Goal: Task Accomplishment & Management: Complete application form

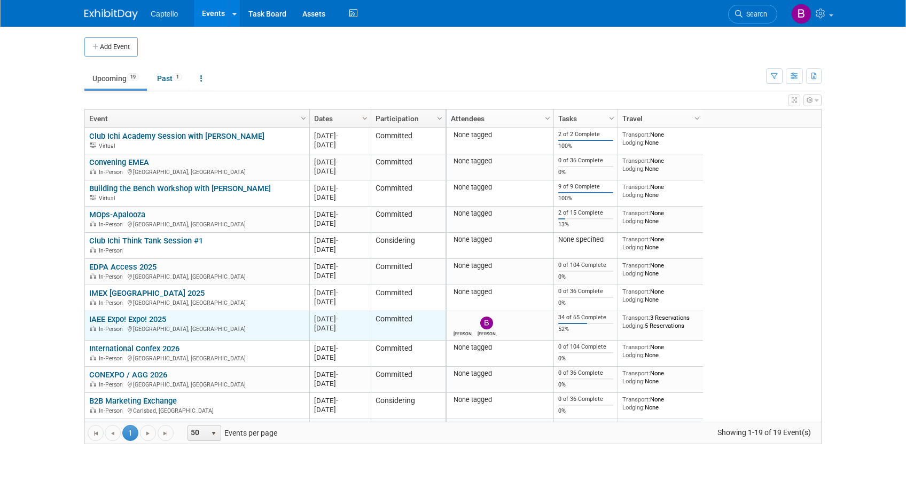
click at [137, 319] on link "IAEE Expo! Expo! 2025" at bounding box center [127, 320] width 77 height 10
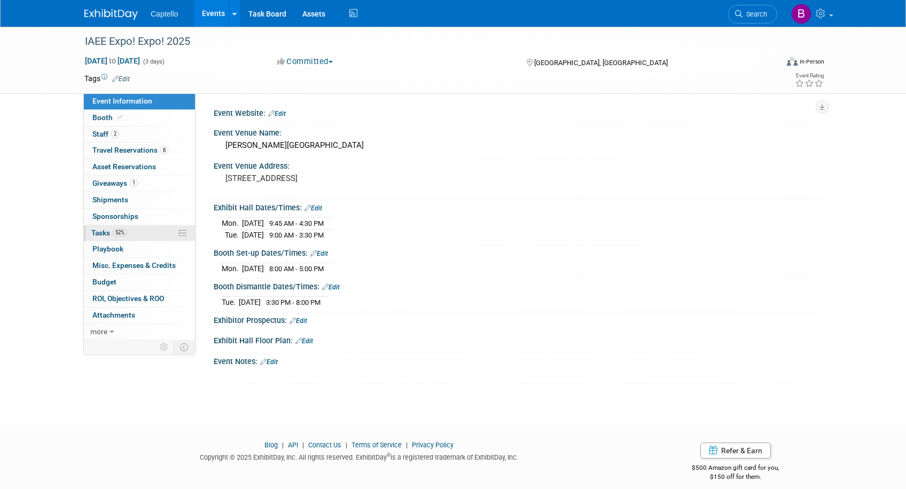
click at [108, 233] on span "Tasks 52%" at bounding box center [109, 233] width 36 height 9
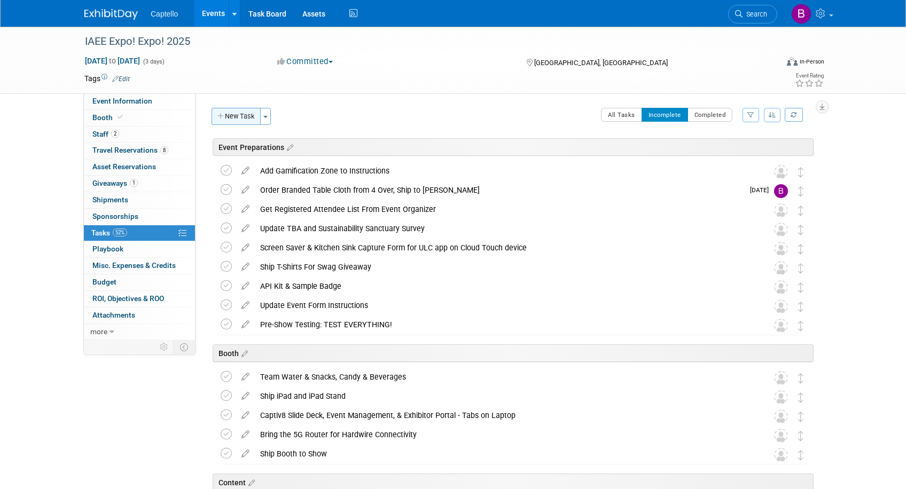
click at [243, 116] on button "New Task" at bounding box center [236, 116] width 49 height 17
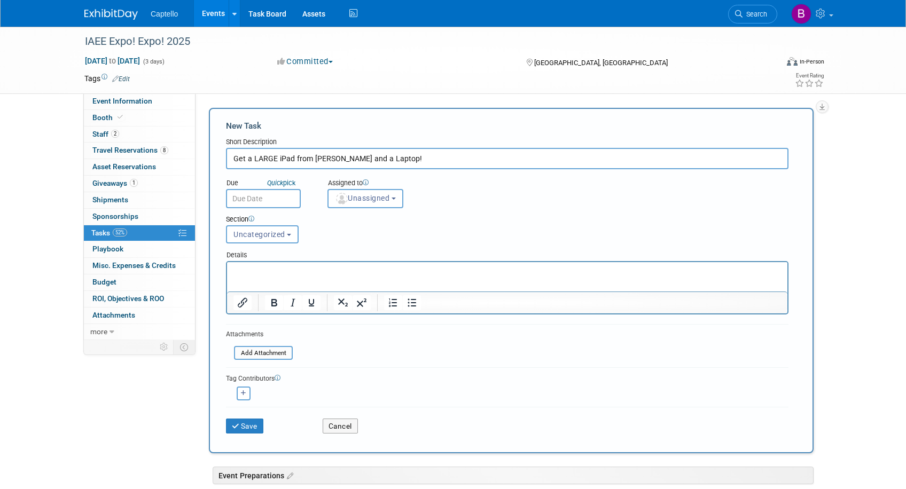
type input "Get a LARGE iPad from [PERSON_NAME] and a Laptop!"
click at [255, 194] on input "text" at bounding box center [263, 198] width 75 height 19
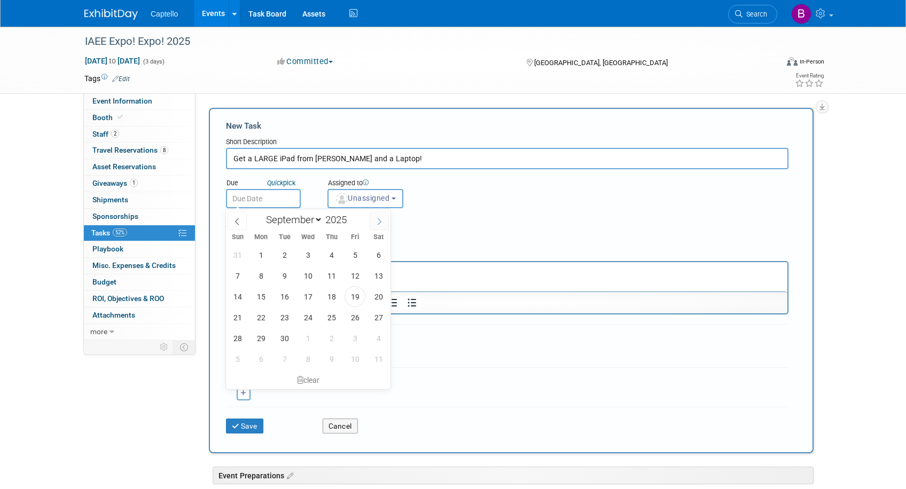
click at [385, 222] on span at bounding box center [379, 221] width 19 height 18
select select "10"
click at [414, 226] on div "Section Uncategorized Event Preparations Booth Content Post-Event Uncategorized…" at bounding box center [483, 226] width 530 height 37
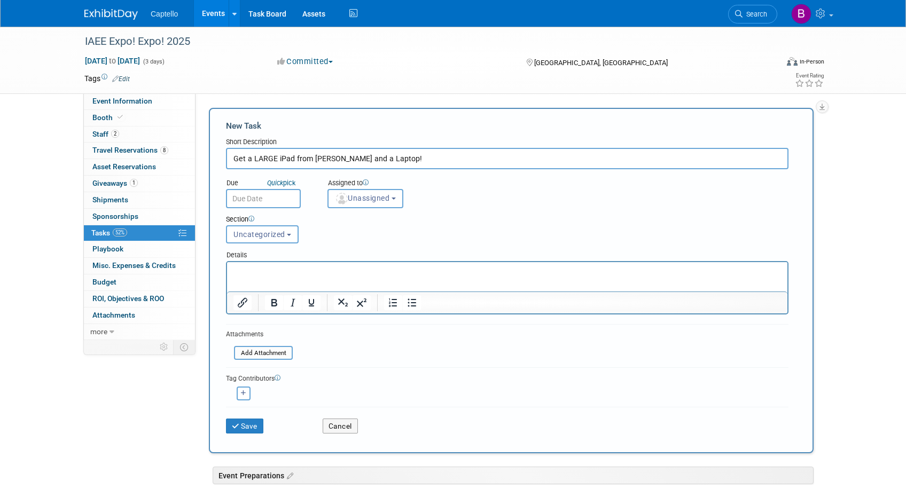
click at [297, 276] on p "Rich Text Area. Press ALT-0 for help." at bounding box center [507, 272] width 548 height 11
click at [251, 425] on button "Save" at bounding box center [244, 426] width 37 height 15
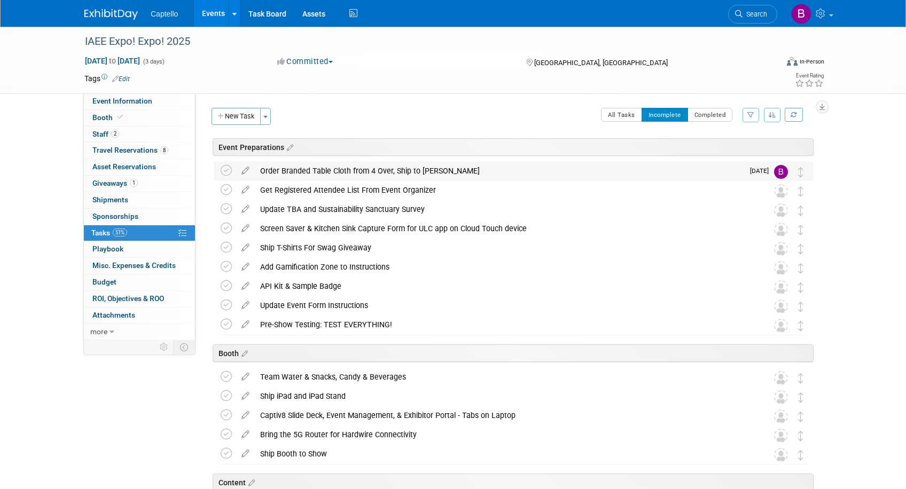
click at [395, 171] on div "Order Branded Table Cloth from 4 Over, Ship to [PERSON_NAME]" at bounding box center [499, 171] width 489 height 18
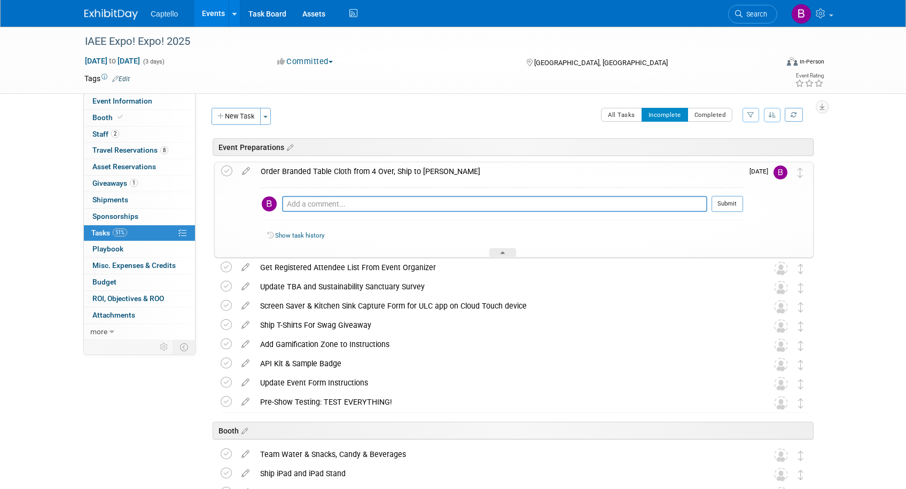
click at [278, 169] on div "Order Branded Table Cloth from 4 Over, Ship to [PERSON_NAME]" at bounding box center [499, 171] width 488 height 18
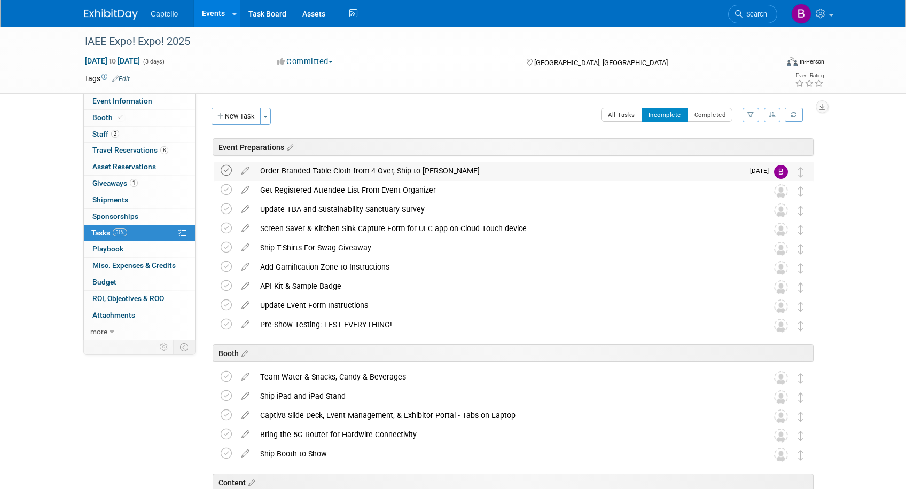
click at [221, 169] on icon at bounding box center [226, 170] width 11 height 11
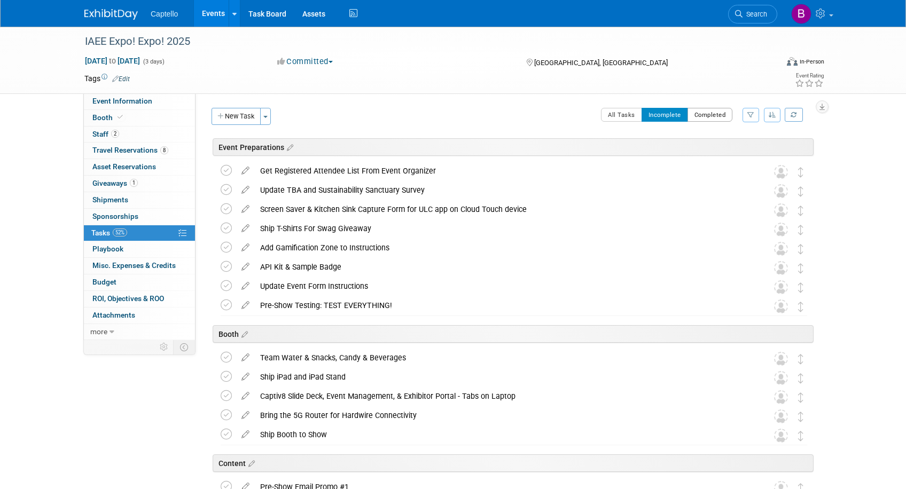
click at [708, 114] on button "Completed" at bounding box center [709, 115] width 45 height 14
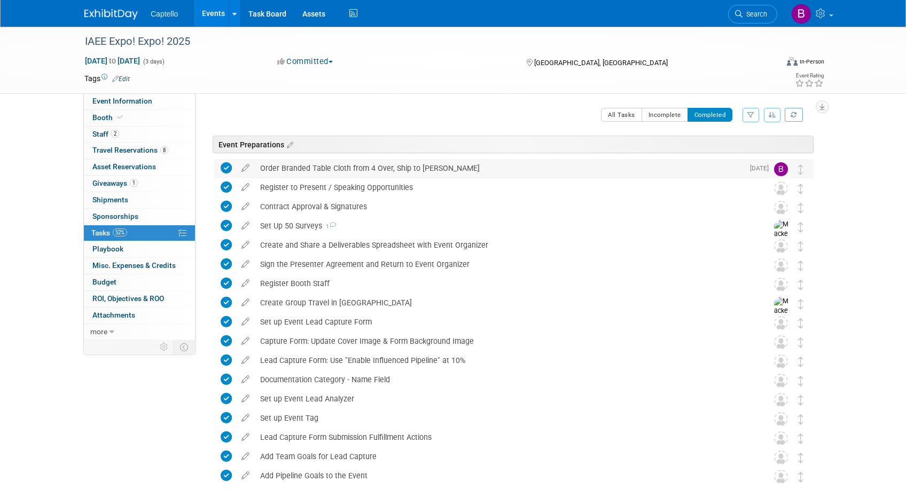
click at [228, 168] on icon at bounding box center [226, 167] width 11 height 11
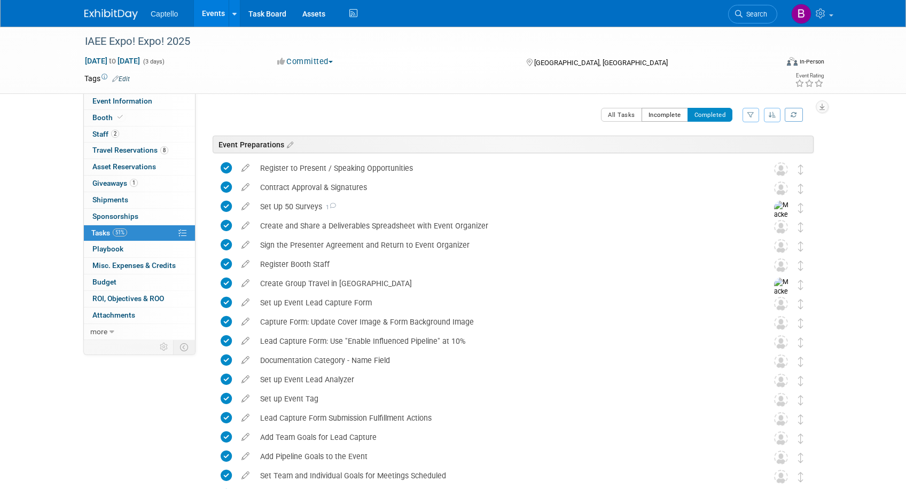
click at [654, 114] on button "Incomplete" at bounding box center [665, 115] width 46 height 14
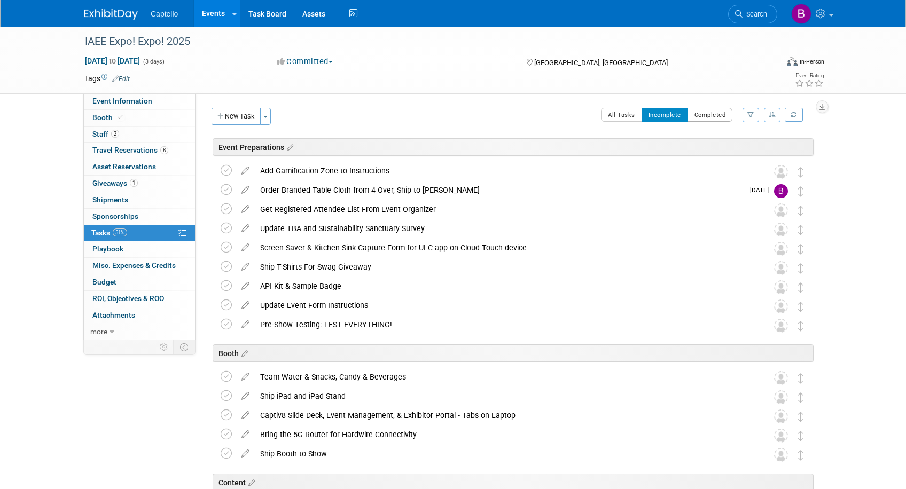
click at [703, 112] on button "Completed" at bounding box center [709, 115] width 45 height 14
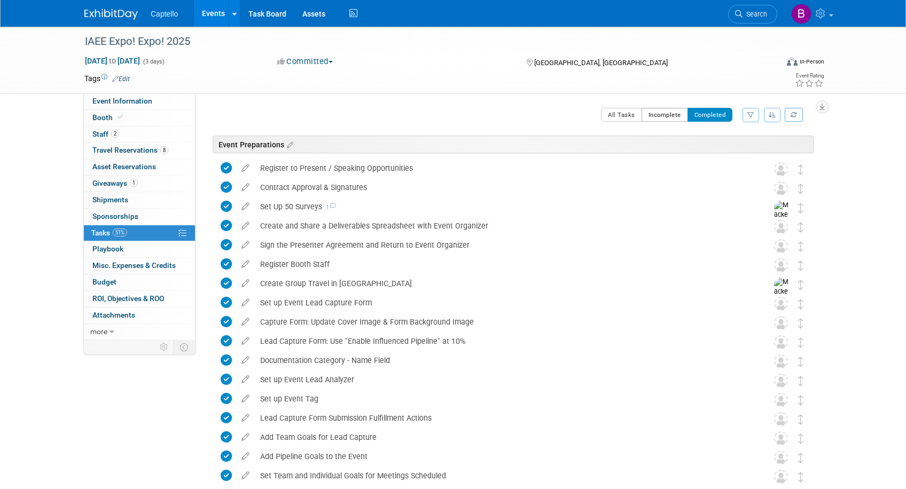
click at [660, 118] on button "Incomplete" at bounding box center [665, 115] width 46 height 14
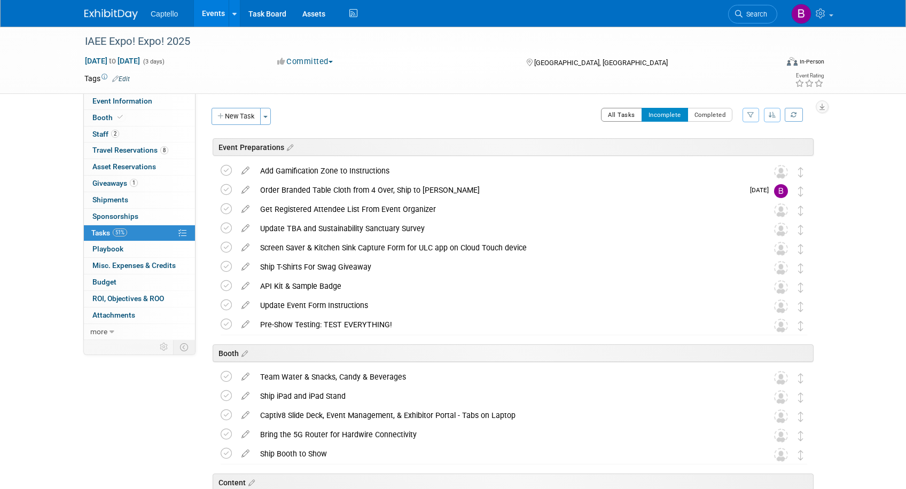
click at [627, 116] on button "All Tasks" at bounding box center [621, 115] width 41 height 14
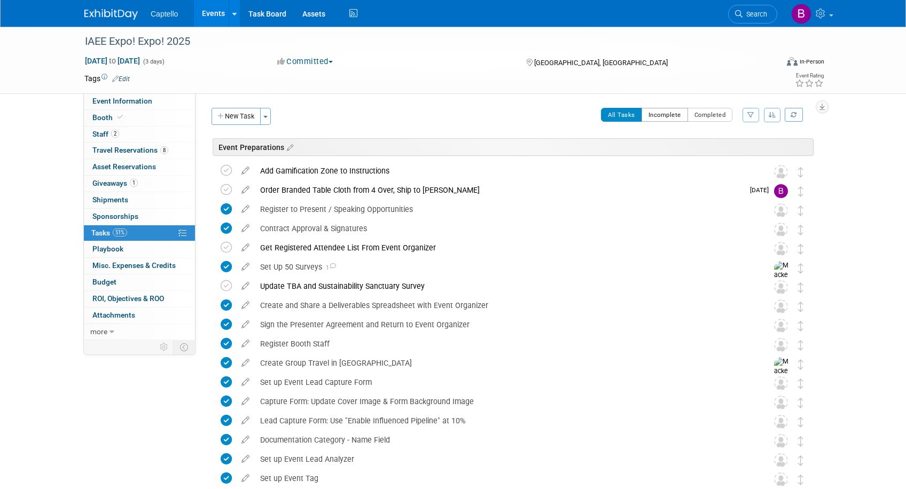
click at [660, 109] on button "Incomplete" at bounding box center [665, 115] width 46 height 14
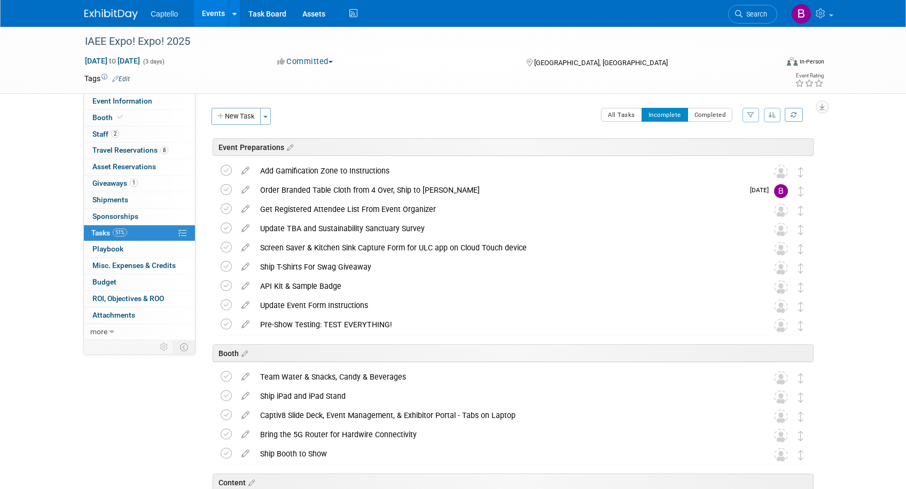
scroll to position [505, 0]
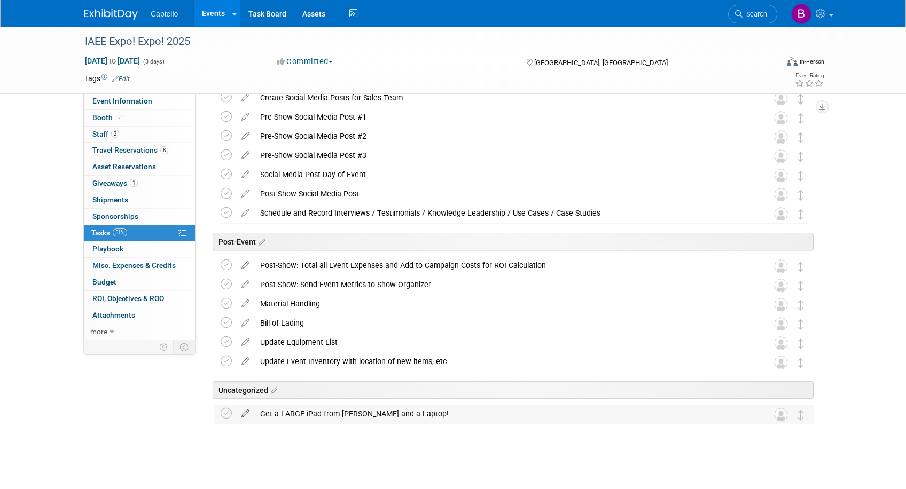
click at [245, 412] on icon at bounding box center [245, 411] width 19 height 13
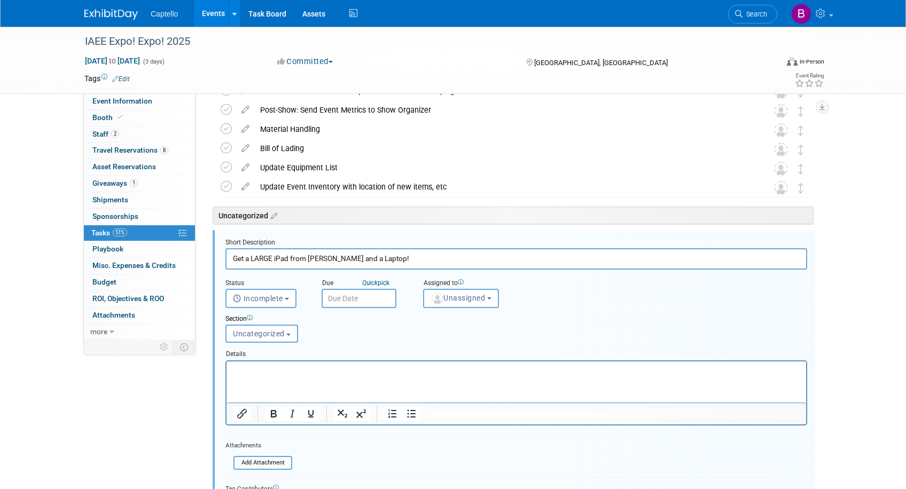
scroll to position [680, 0]
click at [290, 294] on button "Incomplete" at bounding box center [260, 297] width 71 height 19
click at [305, 284] on div "Status" at bounding box center [265, 283] width 80 height 10
click at [283, 330] on span "Uncategorized" at bounding box center [259, 333] width 52 height 9
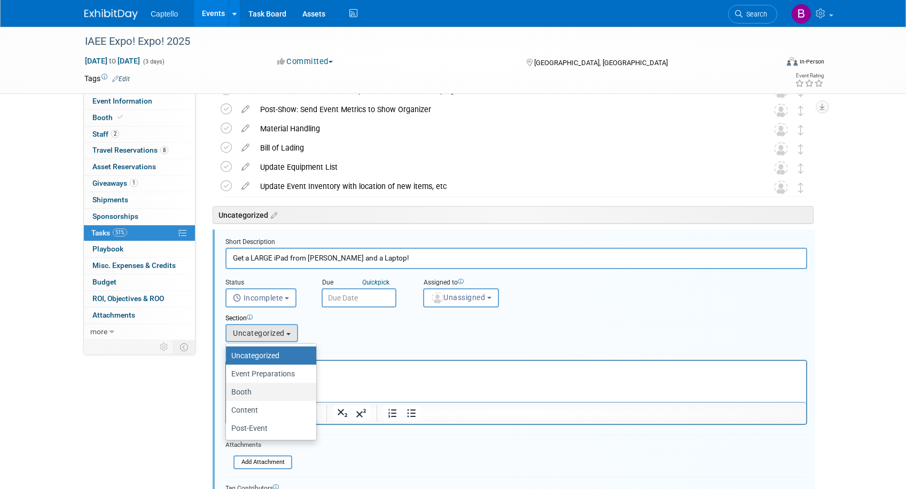
click at [254, 389] on label "Booth" at bounding box center [268, 392] width 74 height 14
click at [228, 389] on input "Booth" at bounding box center [224, 392] width 7 height 7
select select "11273323"
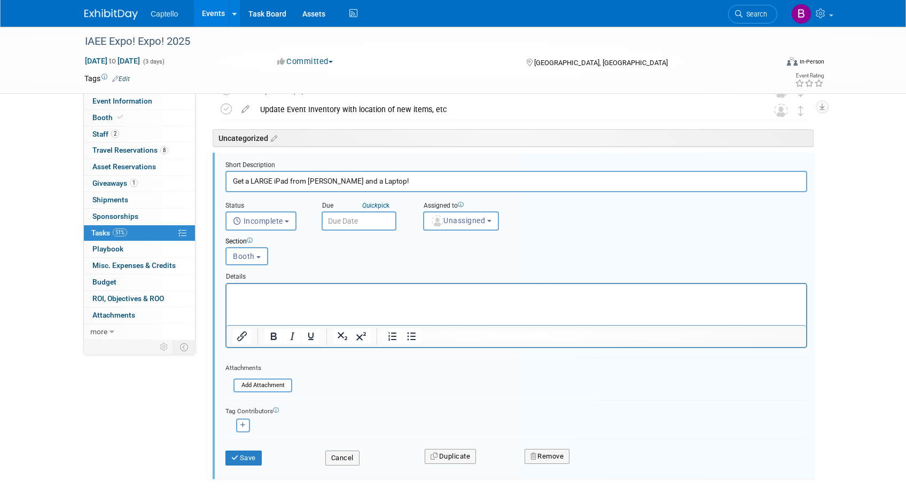
scroll to position [757, 0]
click at [251, 460] on button "Save" at bounding box center [243, 457] width 36 height 15
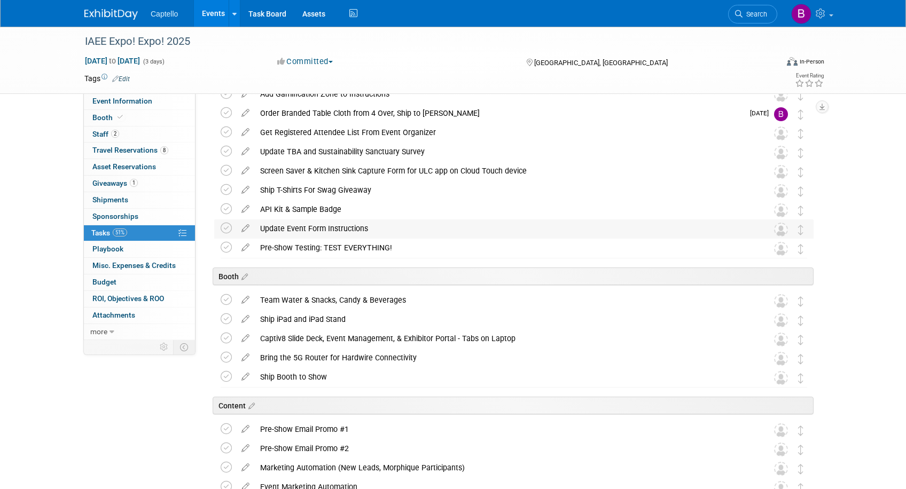
scroll to position [0, 0]
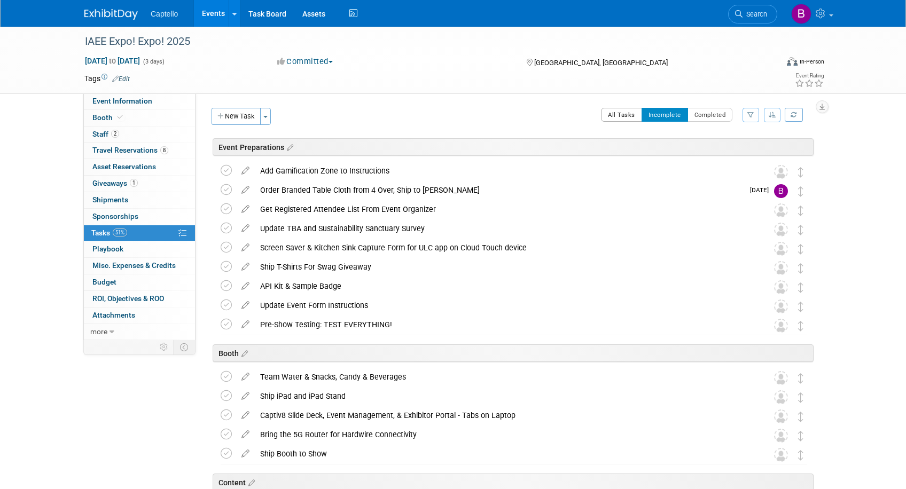
click at [619, 116] on button "All Tasks" at bounding box center [621, 115] width 41 height 14
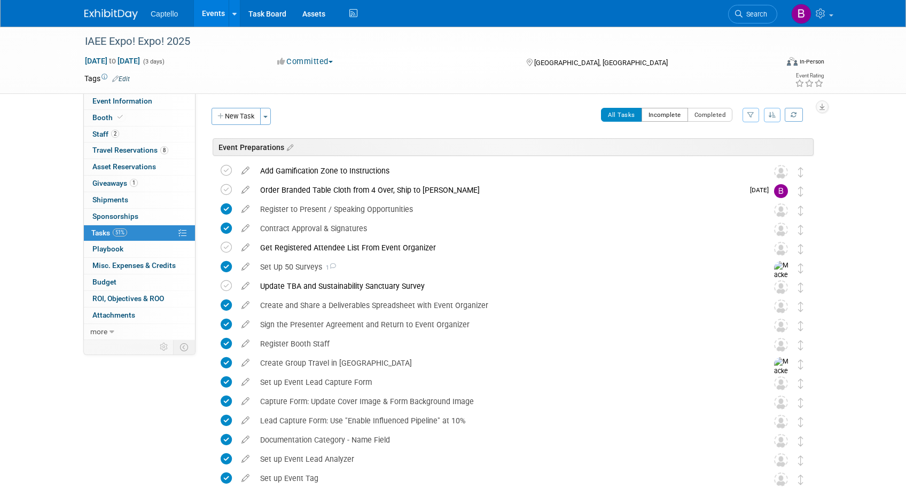
click at [663, 114] on button "Incomplete" at bounding box center [665, 115] width 46 height 14
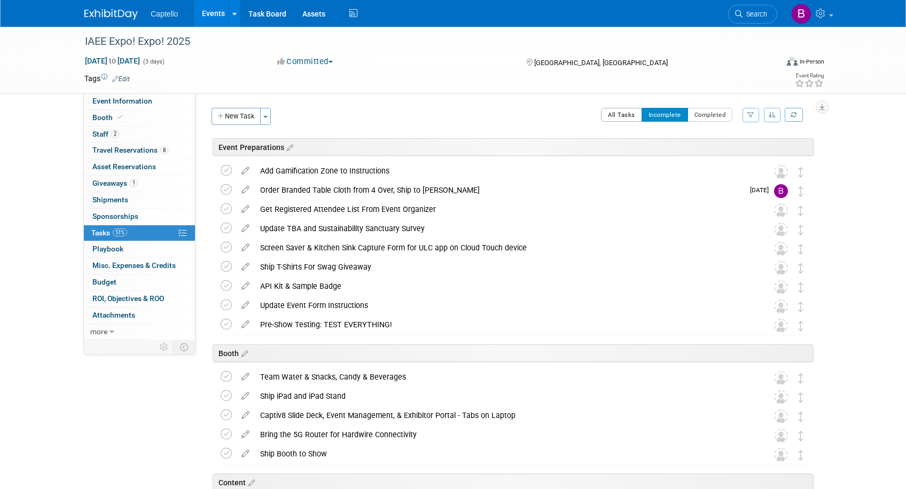
click at [627, 116] on button "All Tasks" at bounding box center [621, 115] width 41 height 14
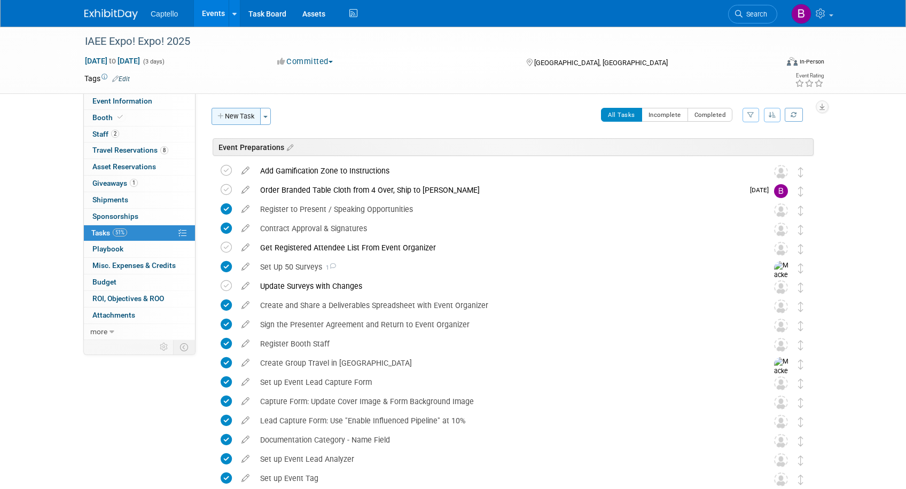
click at [241, 116] on button "New Task" at bounding box center [236, 116] width 49 height 17
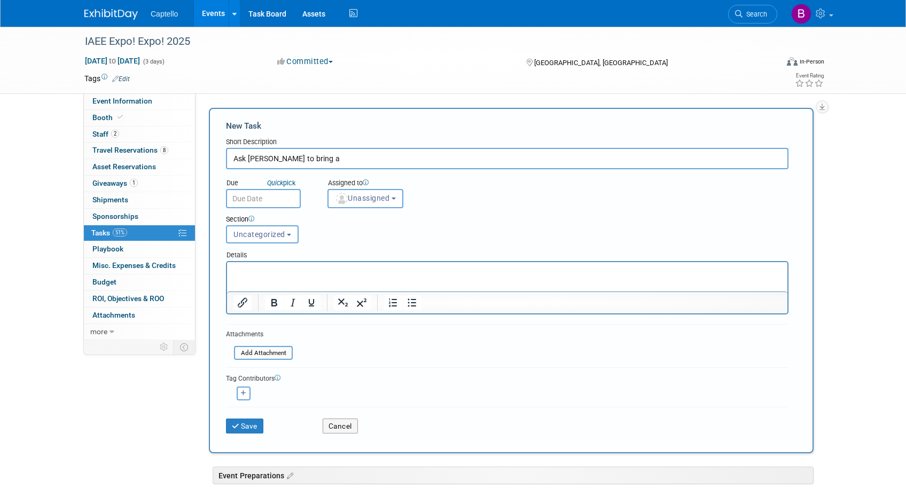
type input "Ask Ryan to bring a"
click at [339, 421] on button "Cancel" at bounding box center [340, 426] width 35 height 15
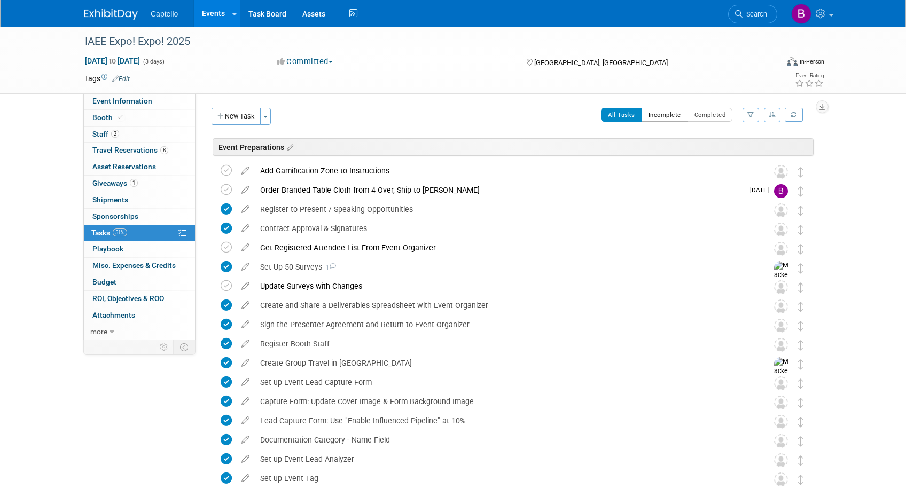
click at [659, 108] on button "Incomplete" at bounding box center [665, 115] width 46 height 14
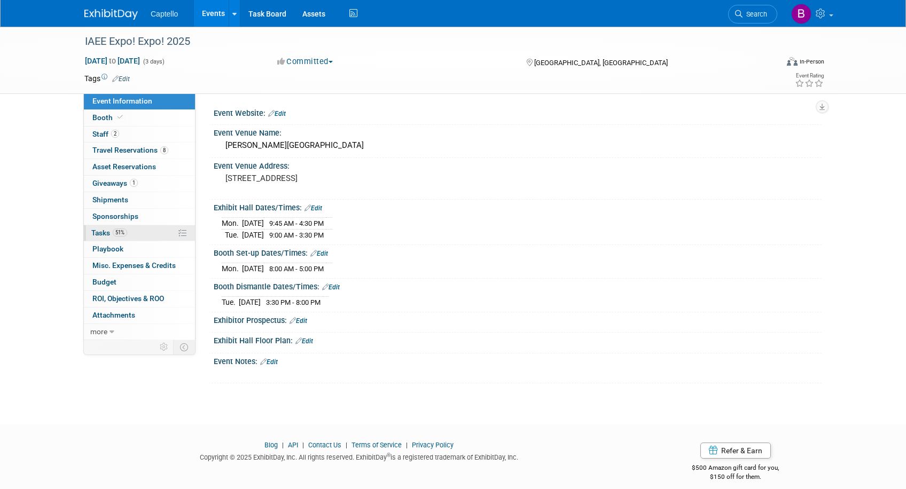
click at [119, 229] on span "51%" at bounding box center [120, 233] width 14 height 8
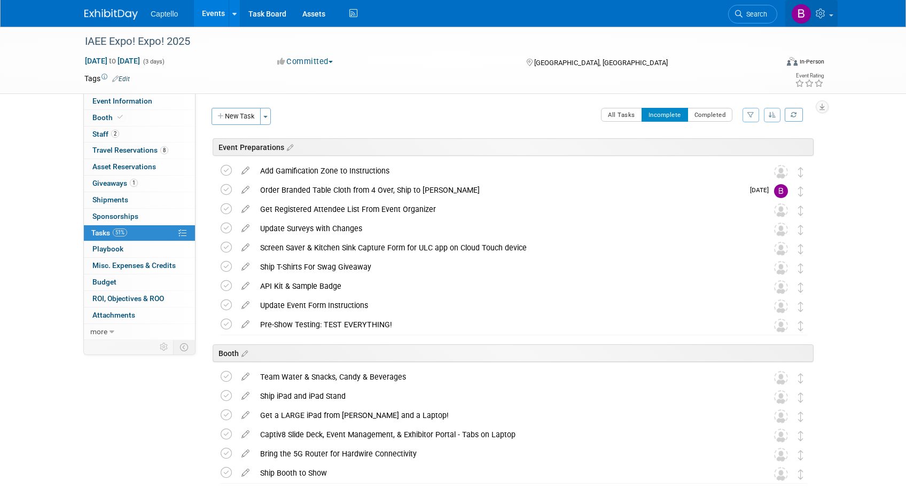
click at [822, 13] on icon at bounding box center [822, 14] width 12 height 10
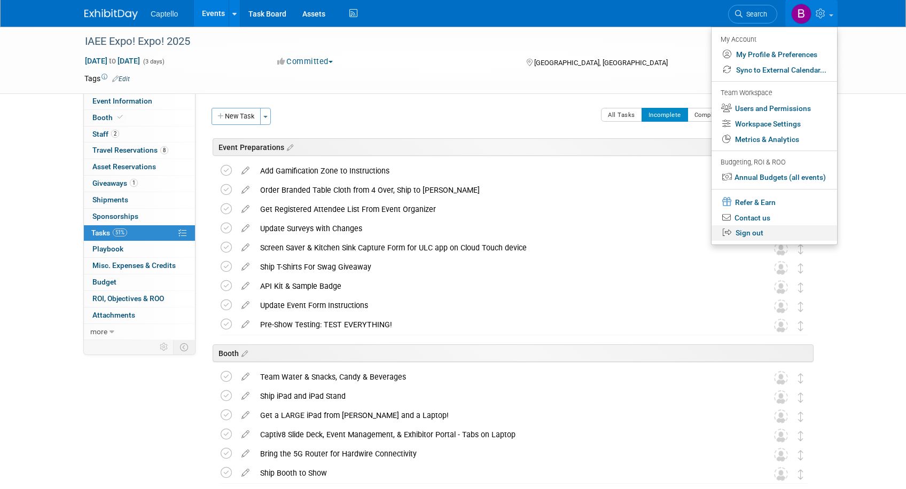
click at [756, 232] on link "Sign out" at bounding box center [774, 232] width 126 height 15
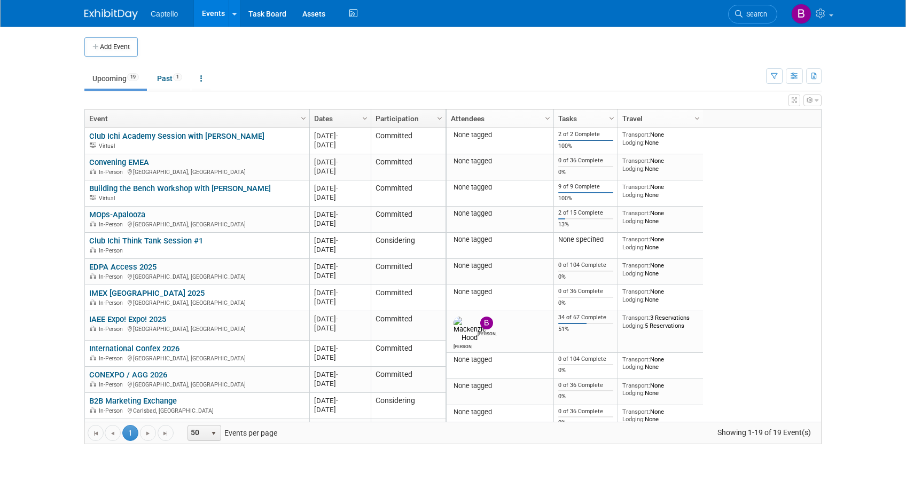
click at [137, 319] on link "IAEE Expo! Expo! 2025" at bounding box center [127, 320] width 77 height 10
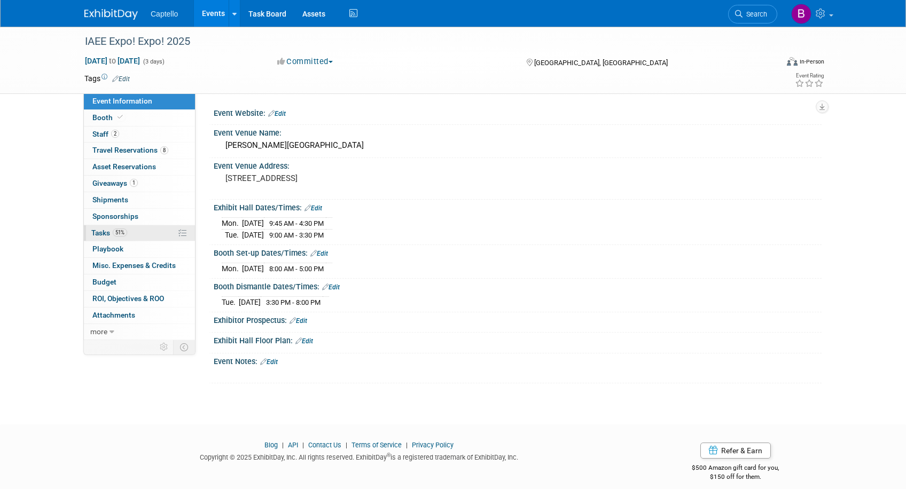
click at [107, 231] on span "Tasks 51%" at bounding box center [109, 233] width 36 height 9
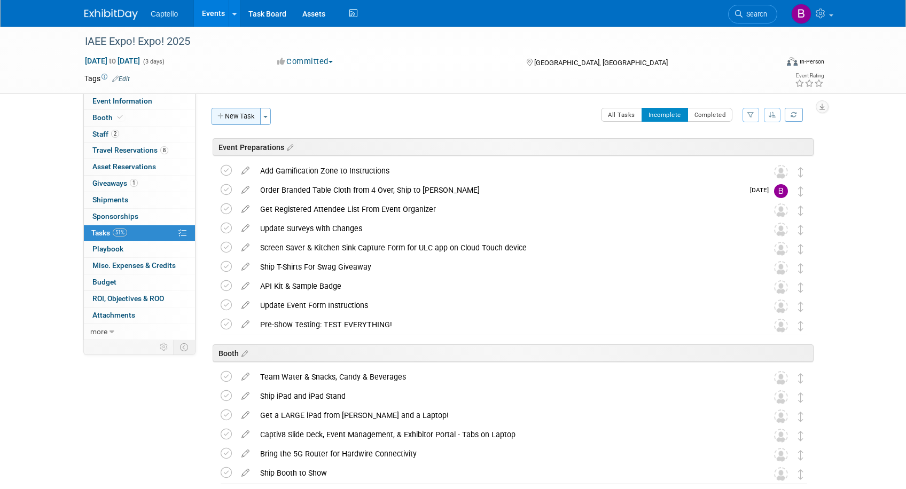
click at [238, 114] on button "New Task" at bounding box center [236, 116] width 49 height 17
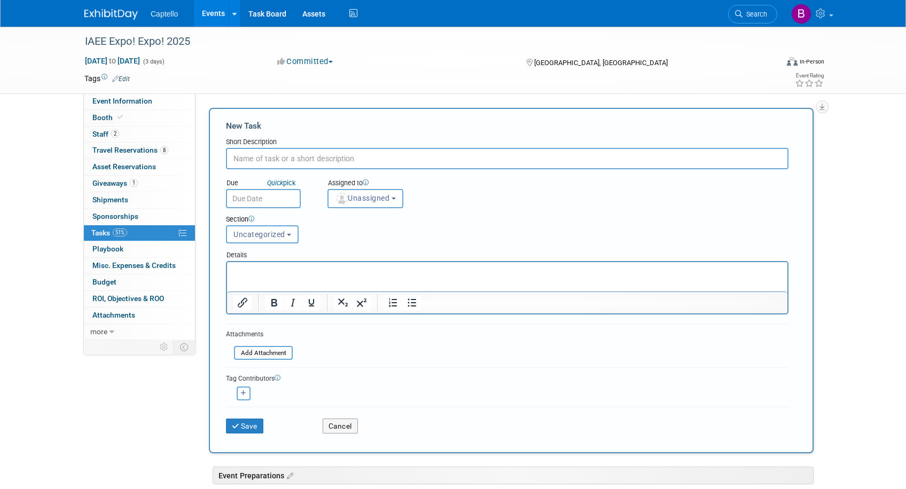
paste input "[URL][DOMAIN_NAME]"
type input "[URL][DOMAIN_NAME]"
click at [263, 160] on input "text" at bounding box center [507, 158] width 562 height 21
type input "D"
drag, startPoint x: 240, startPoint y: 159, endPoint x: 212, endPoint y: 161, distance: 27.9
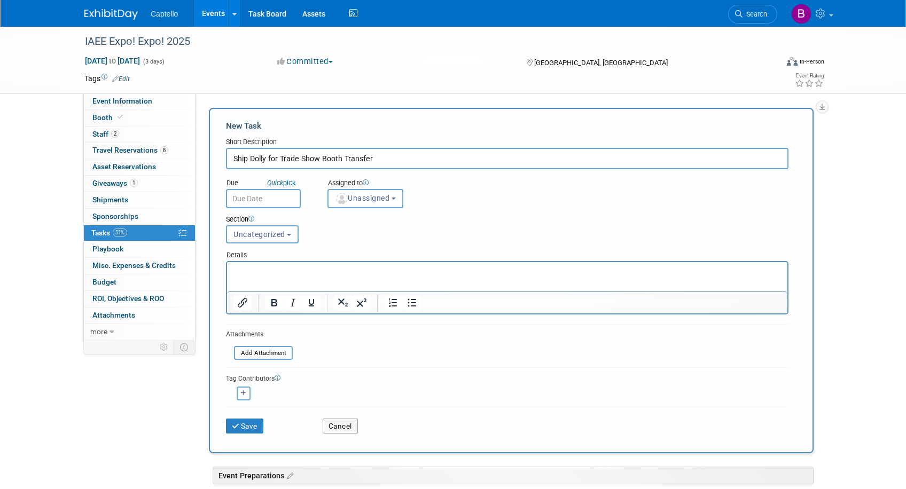
click at [213, 161] on div "New Task Short Description Ship Dolly for Trade Show Booth Transfer Due Quick p…" at bounding box center [511, 281] width 605 height 346
type input "Buy/Ship Dolly for Trade Show Booth Transfer"
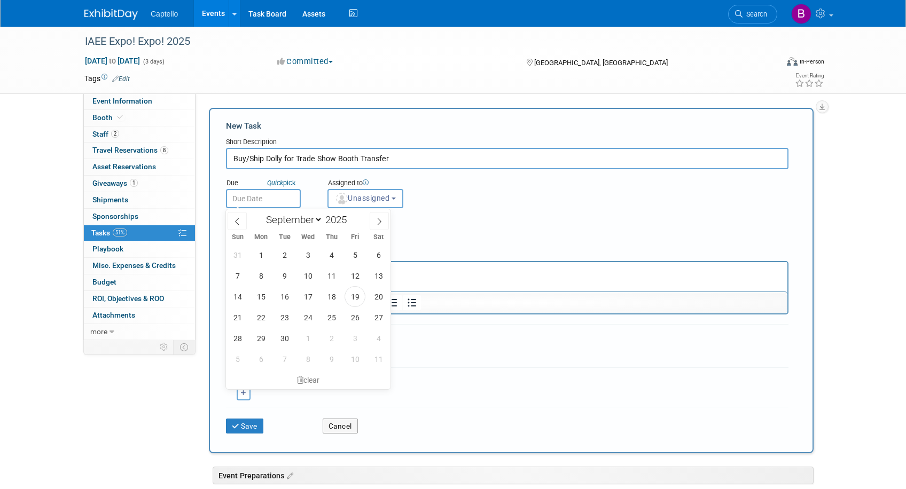
click at [265, 199] on input "text" at bounding box center [263, 198] width 75 height 19
click at [382, 220] on icon at bounding box center [379, 221] width 7 height 7
select select "11"
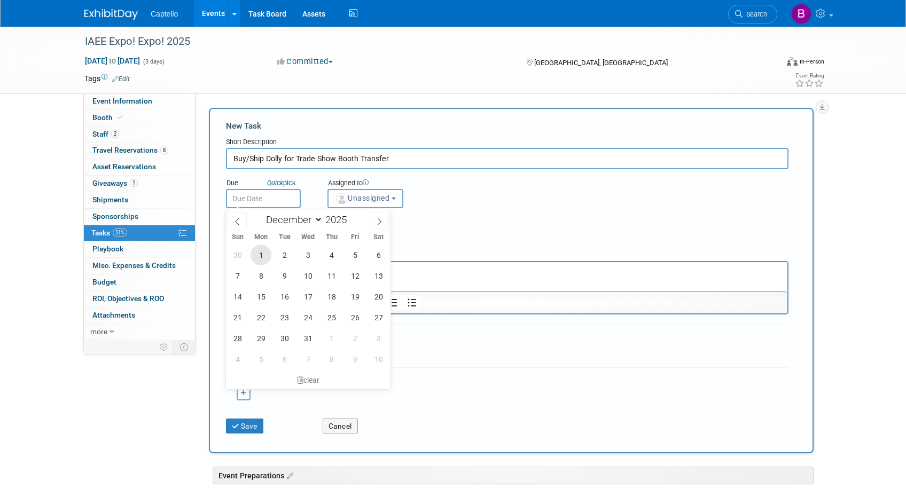
click at [259, 252] on span "1" at bounding box center [261, 255] width 21 height 21
type input "[DATE]"
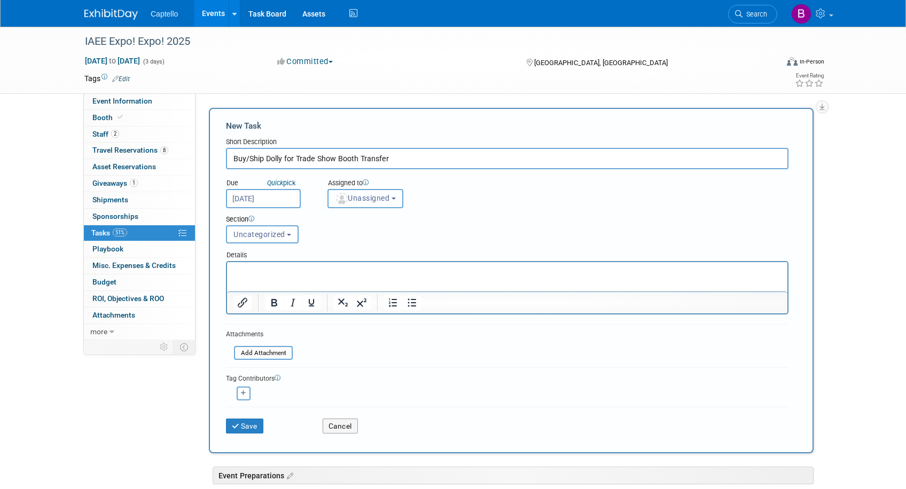
click at [357, 199] on span "Unassigned" at bounding box center [362, 198] width 54 height 9
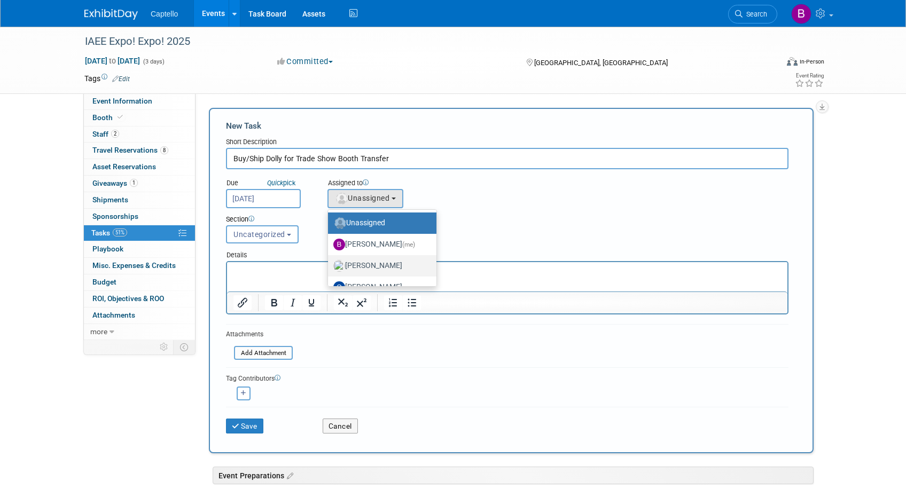
click at [365, 262] on label "[PERSON_NAME]" at bounding box center [379, 265] width 92 height 17
click at [330, 262] on input "[PERSON_NAME]" at bounding box center [326, 264] width 7 height 7
select select "09504ed2-55fe-4fab-ae44-643f087ac216"
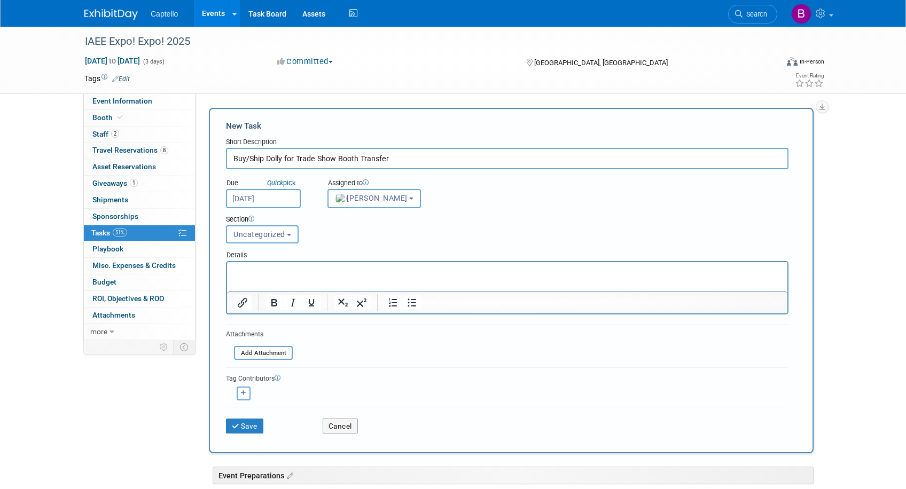
drag, startPoint x: 257, startPoint y: 232, endPoint x: 264, endPoint y: 235, distance: 7.6
click at [258, 232] on span "Uncategorized" at bounding box center [259, 234] width 52 height 9
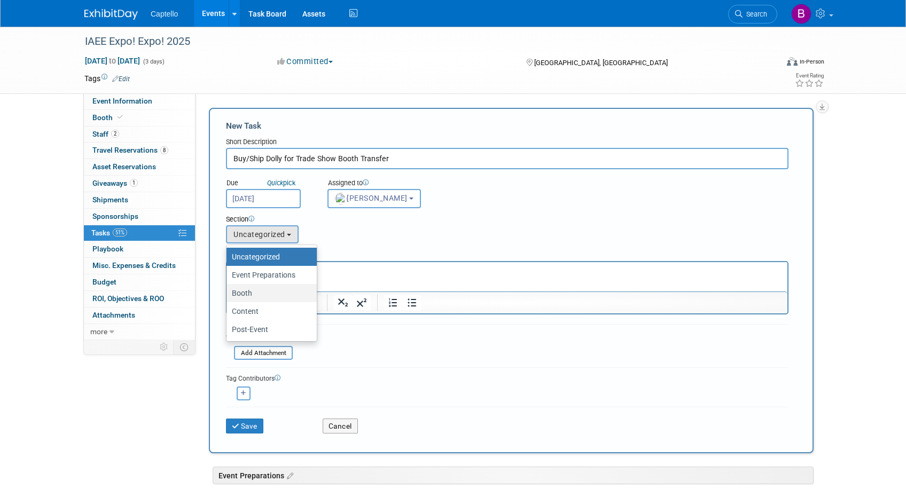
click at [250, 293] on label "Booth" at bounding box center [269, 293] width 74 height 14
click at [228, 293] on input "Booth" at bounding box center [224, 293] width 7 height 7
select select "11273323"
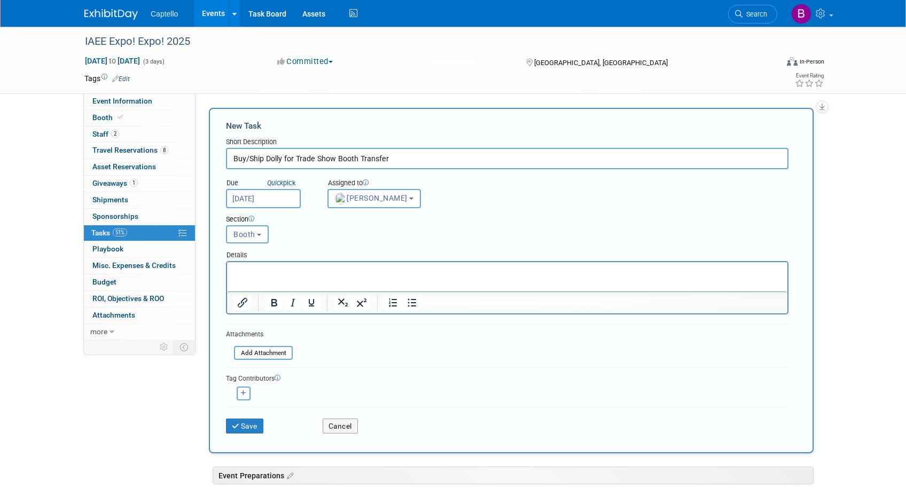
click at [304, 243] on div "Section Uncategorized Event Preparations Booth Content Post-Event Booth Uncateg…" at bounding box center [483, 226] width 530 height 37
click at [299, 269] on p "Rich Text Area. Press ALT-0 for help." at bounding box center [507, 272] width 548 height 11
paste body "Rich Text Area. Press ALT-0 for help."
click at [256, 424] on button "Save" at bounding box center [244, 426] width 37 height 15
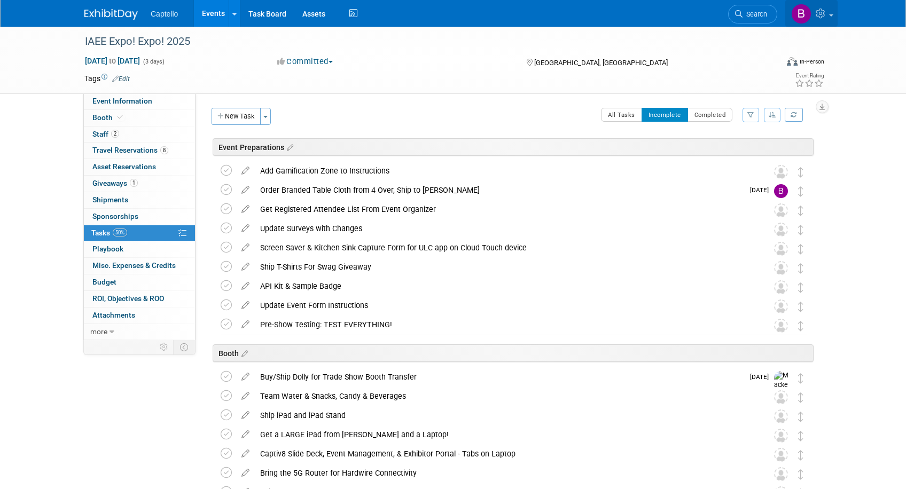
click at [832, 15] on span at bounding box center [831, 15] width 4 height 2
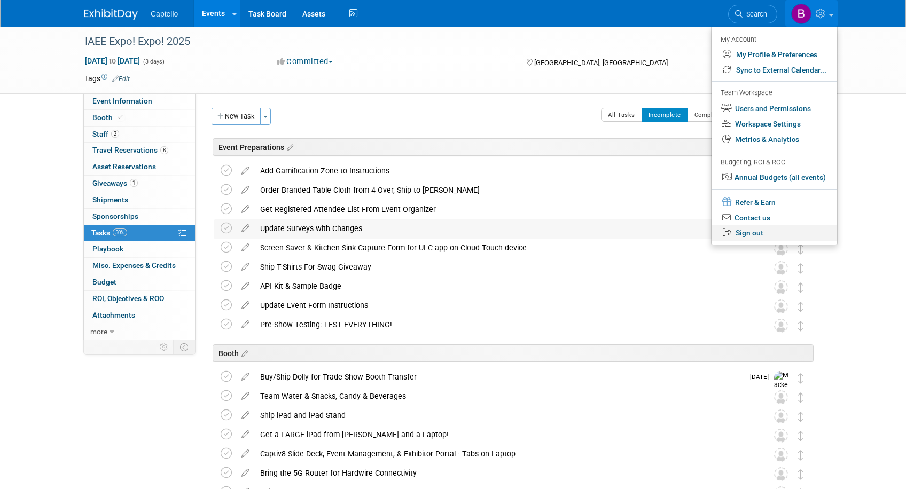
drag, startPoint x: 756, startPoint y: 238, endPoint x: 750, endPoint y: 237, distance: 5.9
click at [755, 238] on link "Sign out" at bounding box center [774, 232] width 126 height 15
